Goal: Task Accomplishment & Management: Complete application form

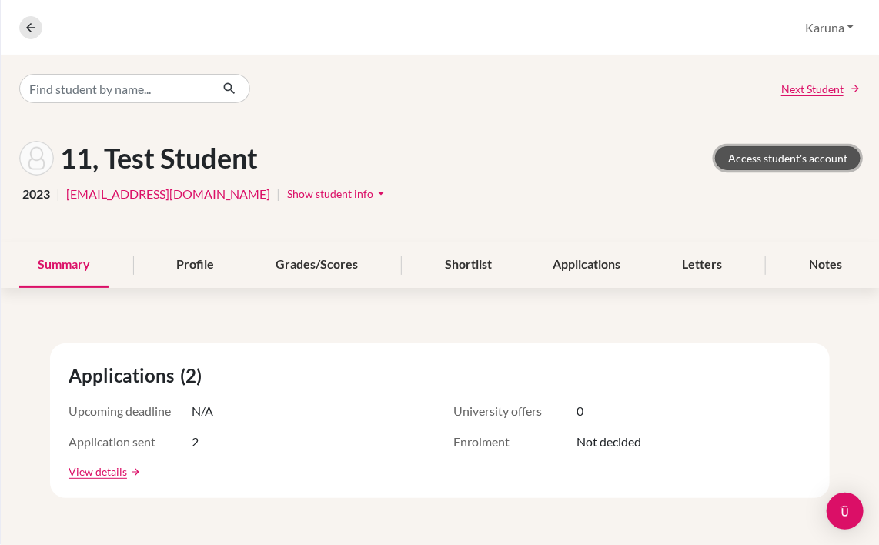
click at [739, 156] on link "Access student's account" at bounding box center [787, 158] width 145 height 24
click at [832, 31] on button "Karuna" at bounding box center [829, 27] width 62 height 29
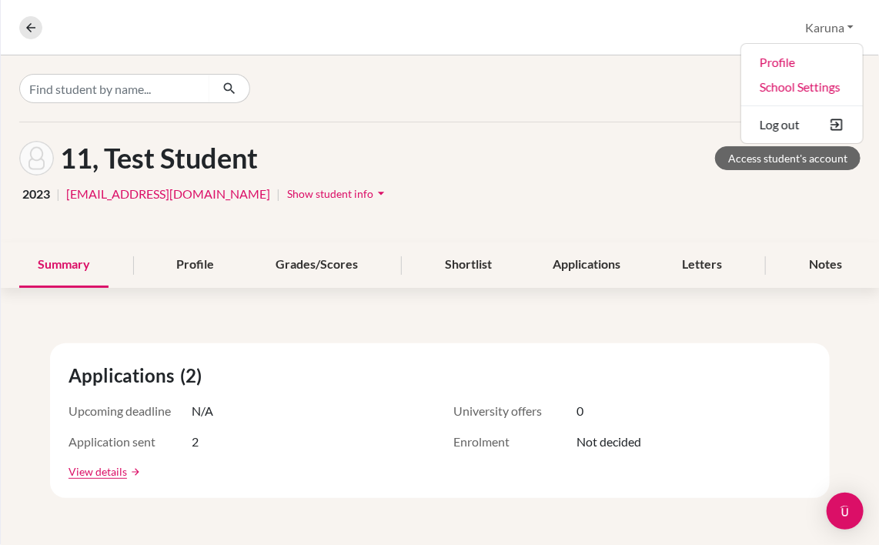
click at [434, 172] on div "11, Test Student Access student's account" at bounding box center [439, 158] width 841 height 35
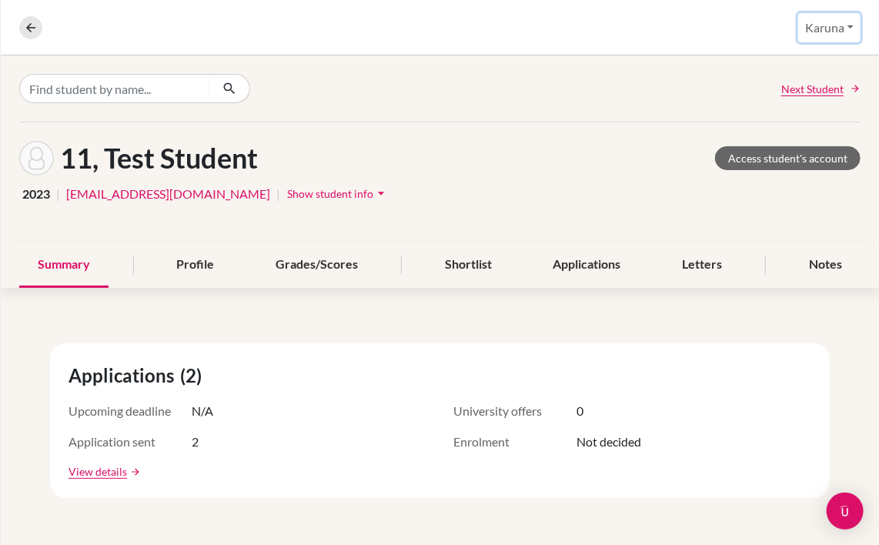
click at [837, 28] on button "Karuna" at bounding box center [829, 27] width 62 height 29
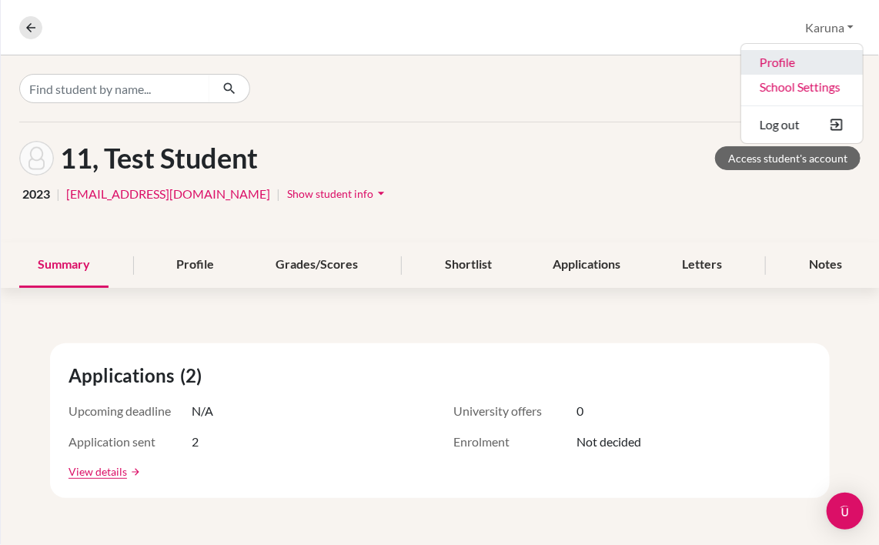
click at [786, 62] on link "Profile" at bounding box center [802, 62] width 122 height 25
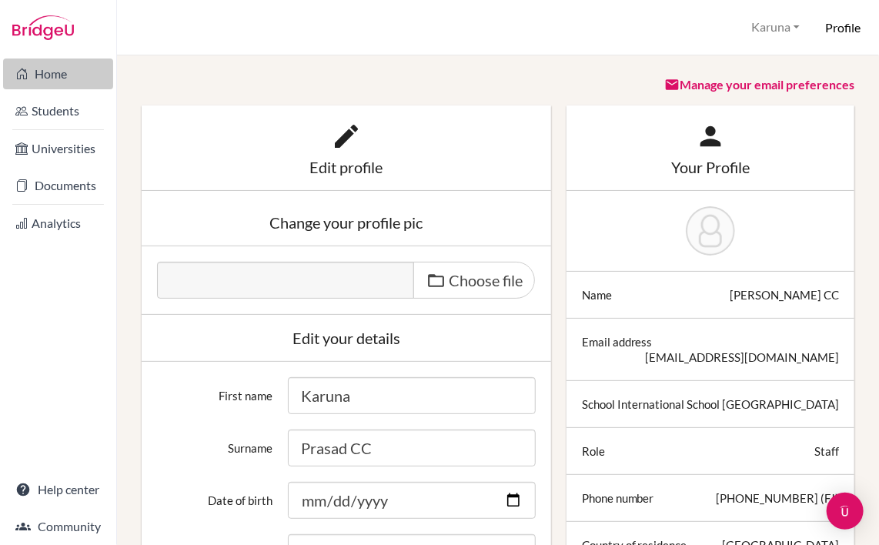
click at [40, 77] on link "Home" at bounding box center [58, 73] width 110 height 31
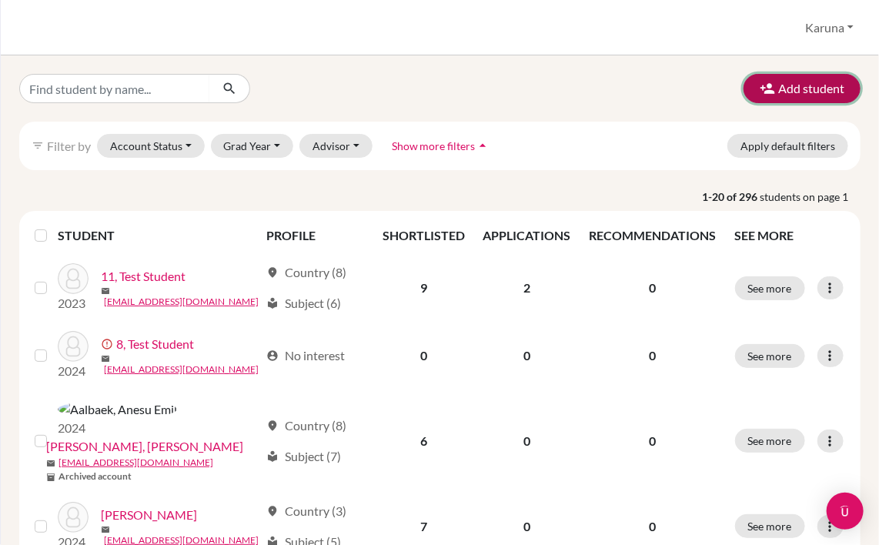
click at [763, 92] on button "Add student" at bounding box center [801, 88] width 117 height 29
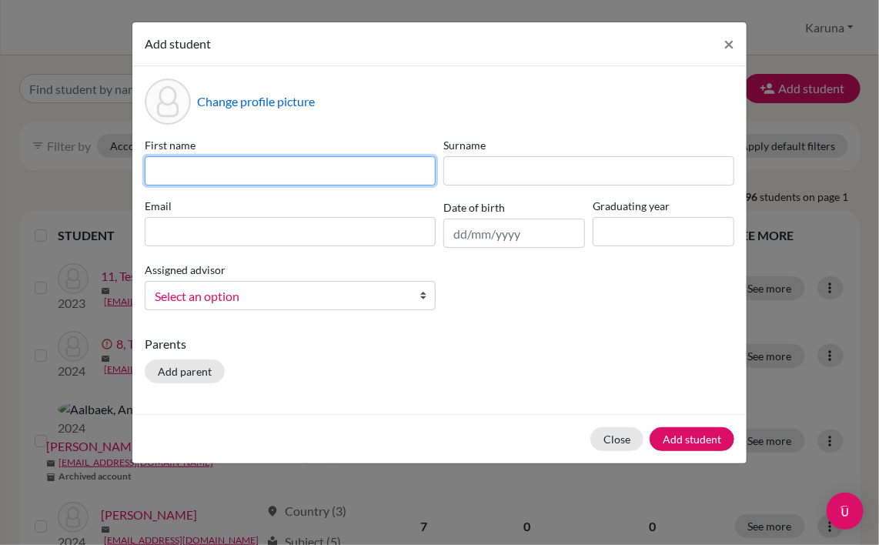
click at [334, 169] on input at bounding box center [290, 170] width 291 height 29
type input "[PERSON_NAME]"
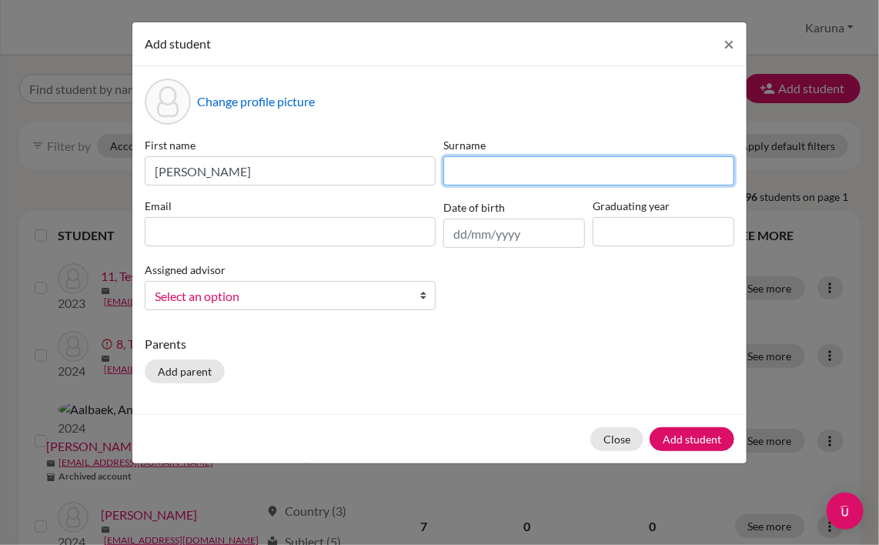
type input "[PERSON_NAME]"
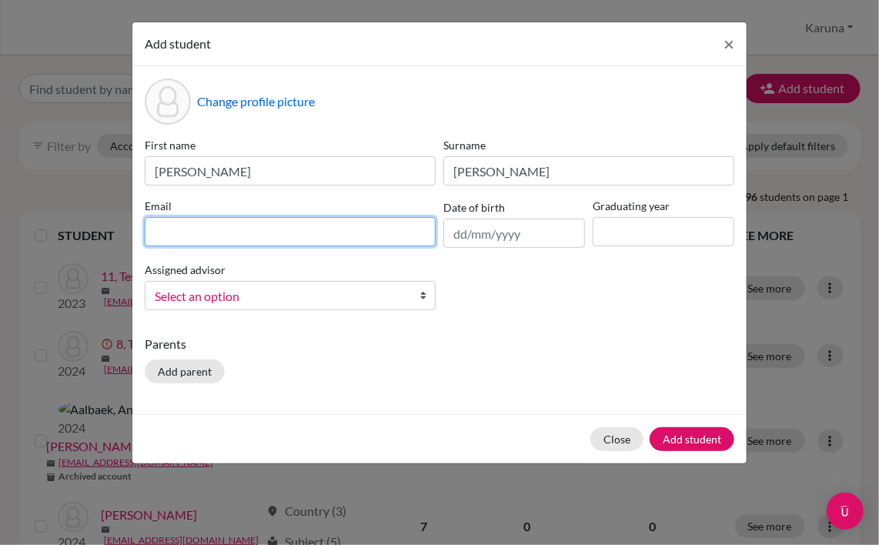
type input "[EMAIL_ADDRESS][DOMAIN_NAME]"
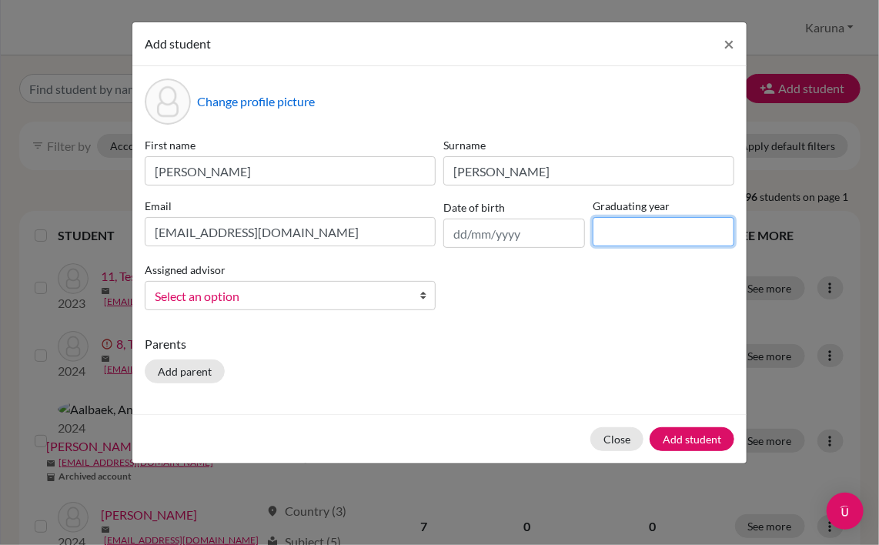
click at [683, 228] on input at bounding box center [663, 231] width 142 height 29
type input "2026"
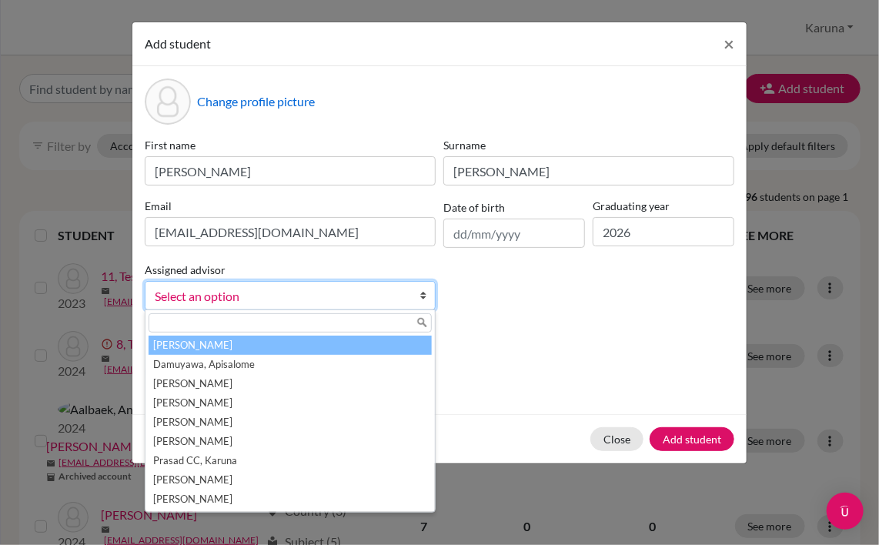
click at [422, 289] on b at bounding box center [426, 296] width 15 height 28
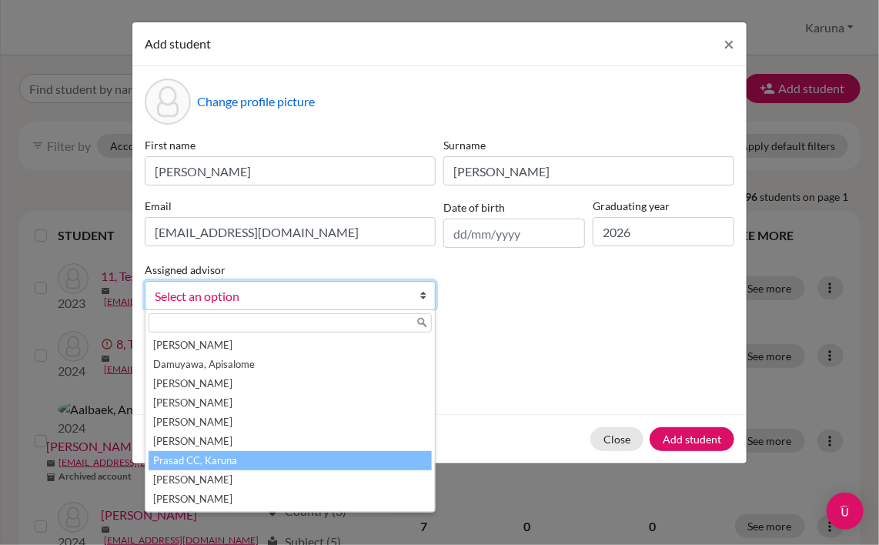
click at [325, 465] on li "Prasad CC, Karuna" at bounding box center [289, 460] width 283 height 19
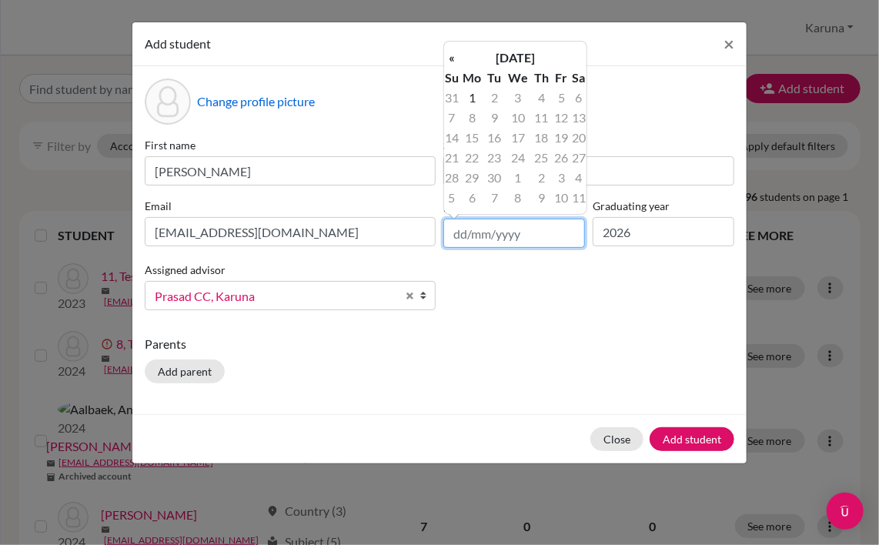
click at [481, 225] on input "text" at bounding box center [514, 232] width 142 height 29
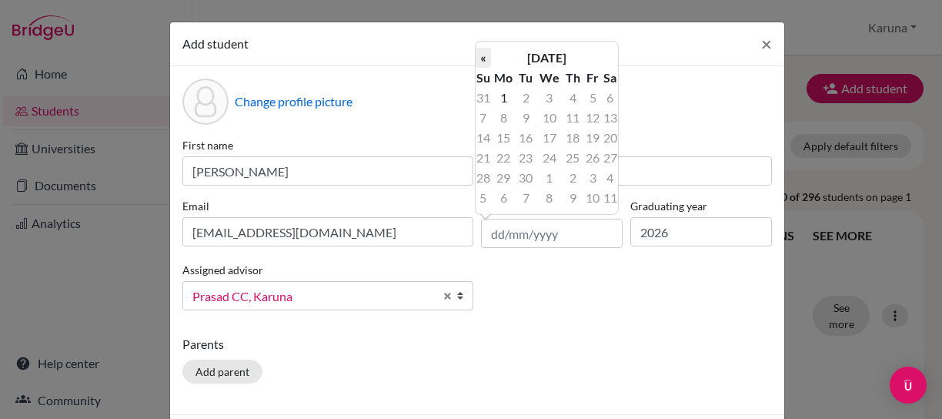
click at [486, 59] on th "«" at bounding box center [482, 58] width 15 height 20
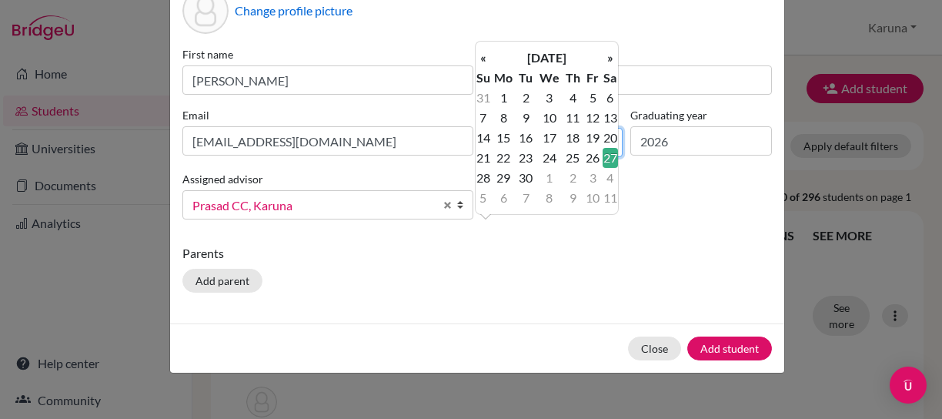
scroll to position [95, 0]
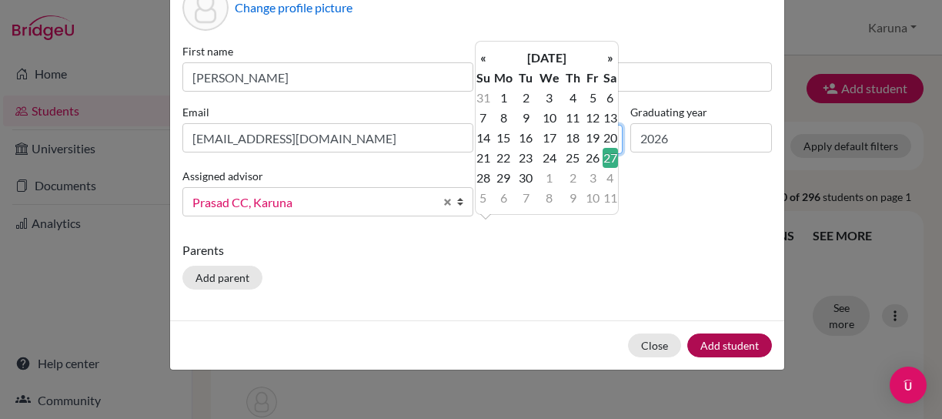
type input "[DATE]"
click at [724, 344] on button "Add student" at bounding box center [729, 345] width 85 height 24
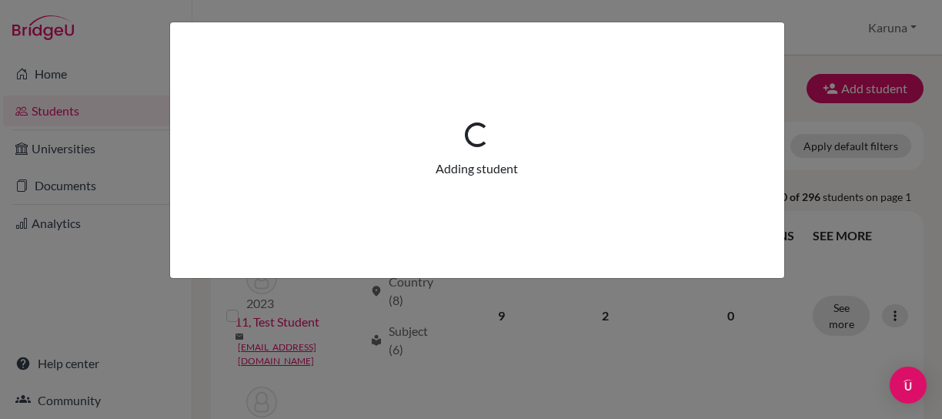
scroll to position [0, 0]
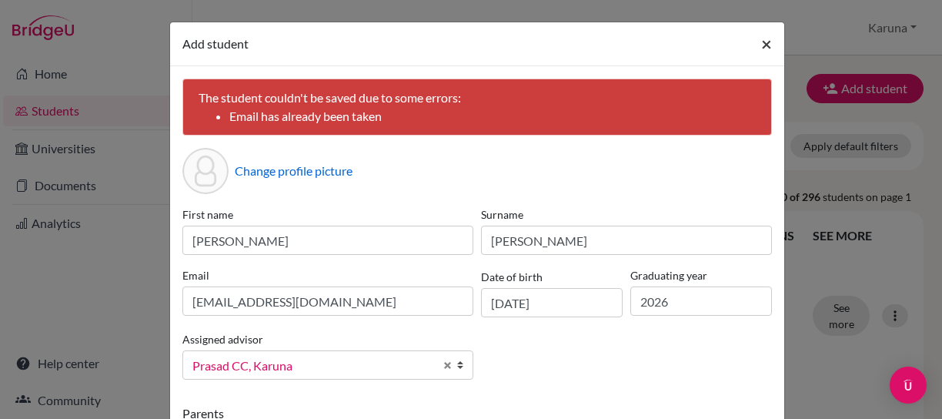
click at [764, 42] on span "×" at bounding box center [766, 43] width 11 height 22
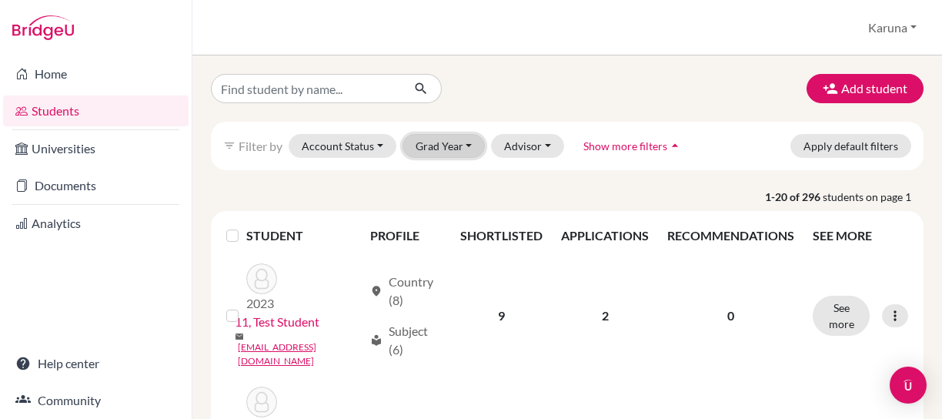
click at [452, 139] on button "Grad Year" at bounding box center [443, 146] width 83 height 24
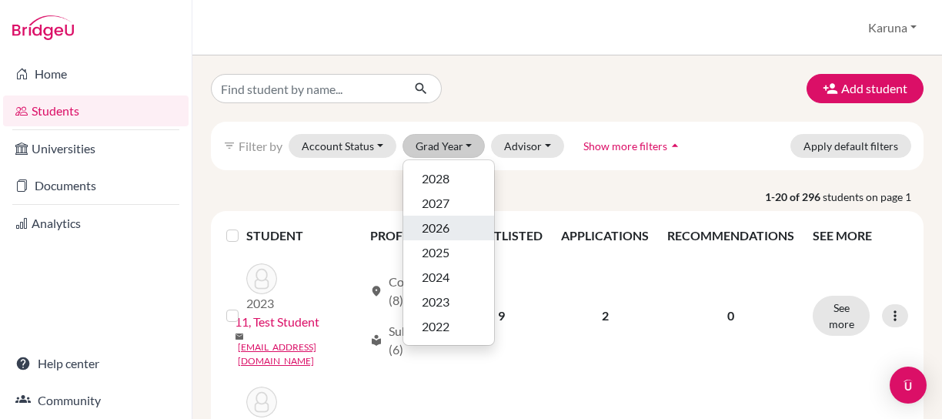
click at [448, 222] on span "2026" at bounding box center [436, 227] width 28 height 18
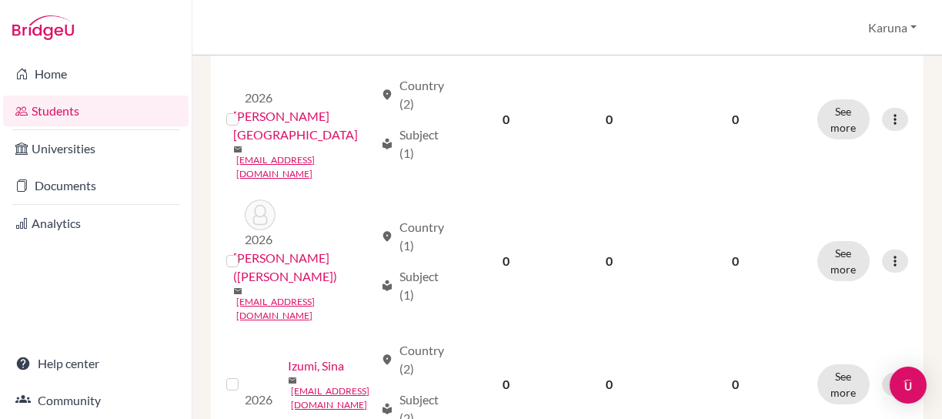
scroll to position [2132, 0]
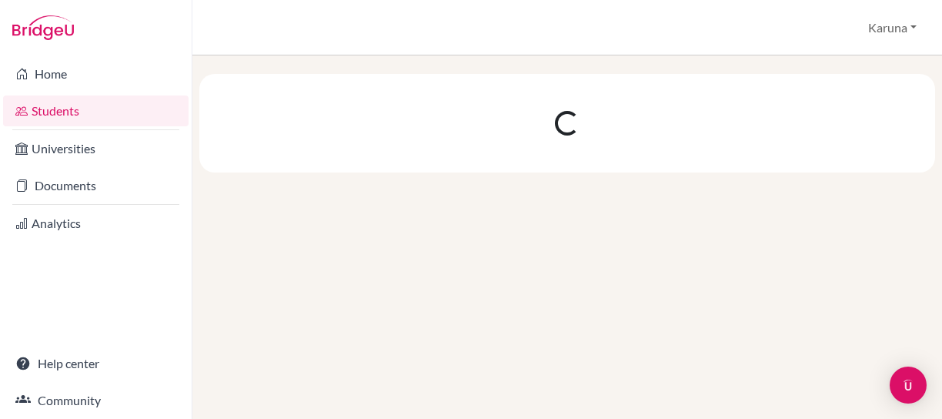
scroll to position [0, 0]
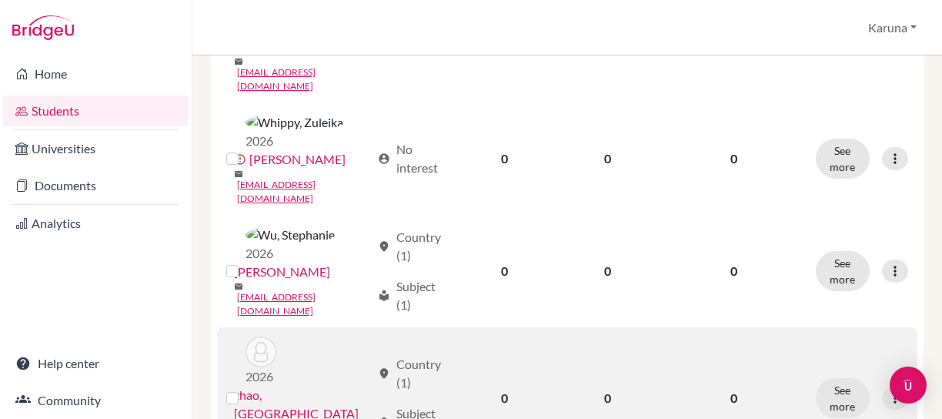
scroll to position [419, 0]
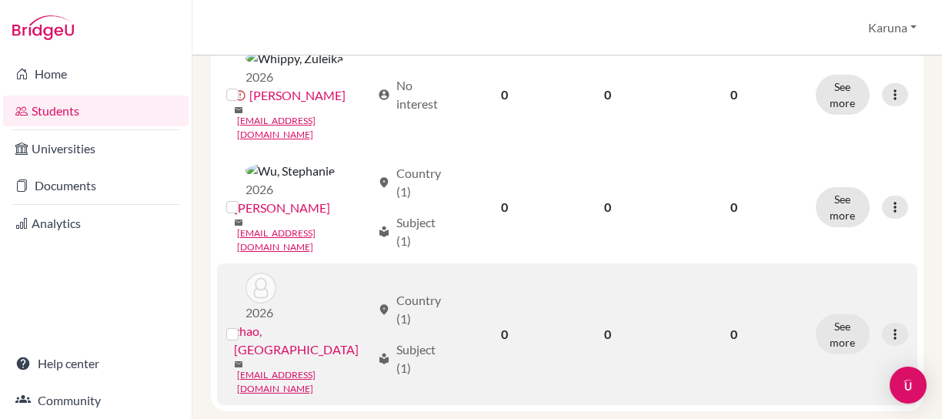
click at [299, 322] on link "zhao, [GEOGRAPHIC_DATA]" at bounding box center [302, 340] width 137 height 37
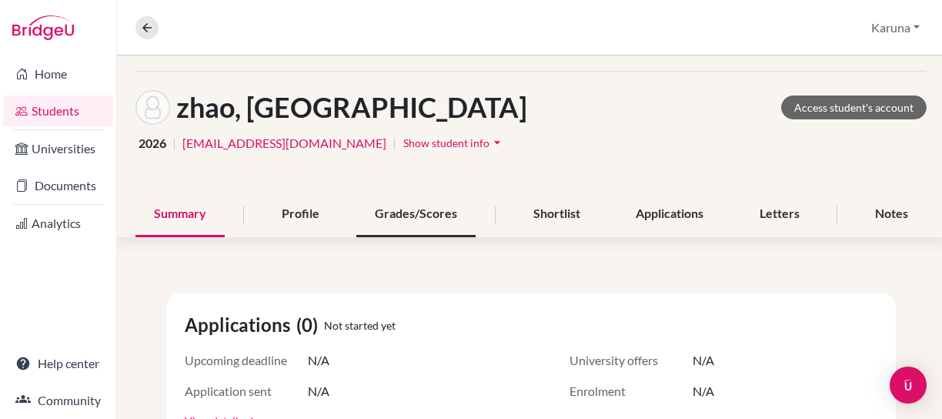
scroll to position [77, 0]
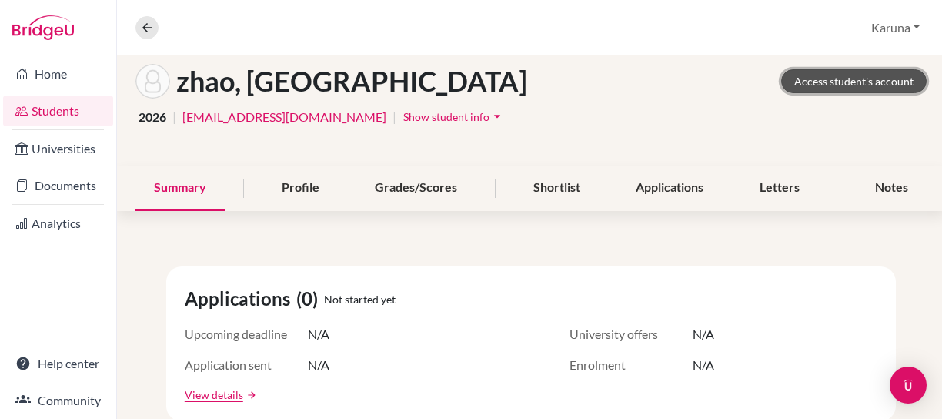
click at [810, 81] on link "Access student's account" at bounding box center [853, 81] width 145 height 24
